Goal: Find specific page/section: Find specific page/section

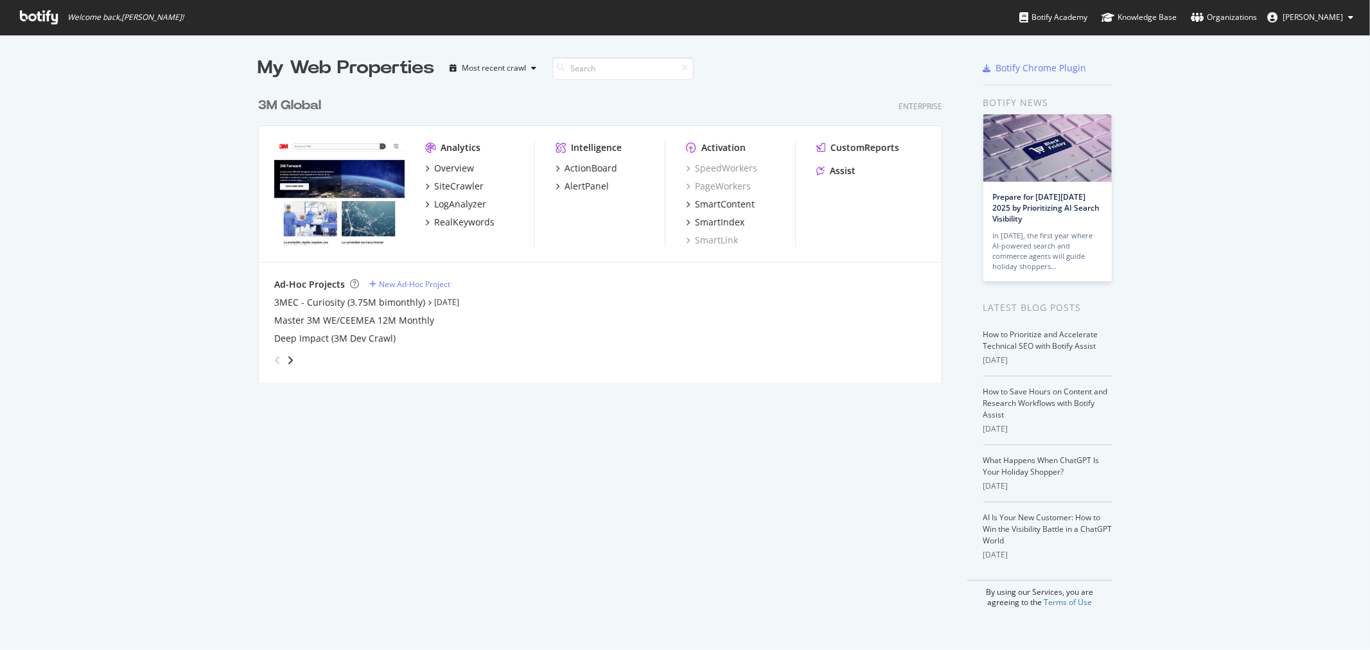
scroll to position [639, 1349]
